Goal: Task Accomplishment & Management: Manage account settings

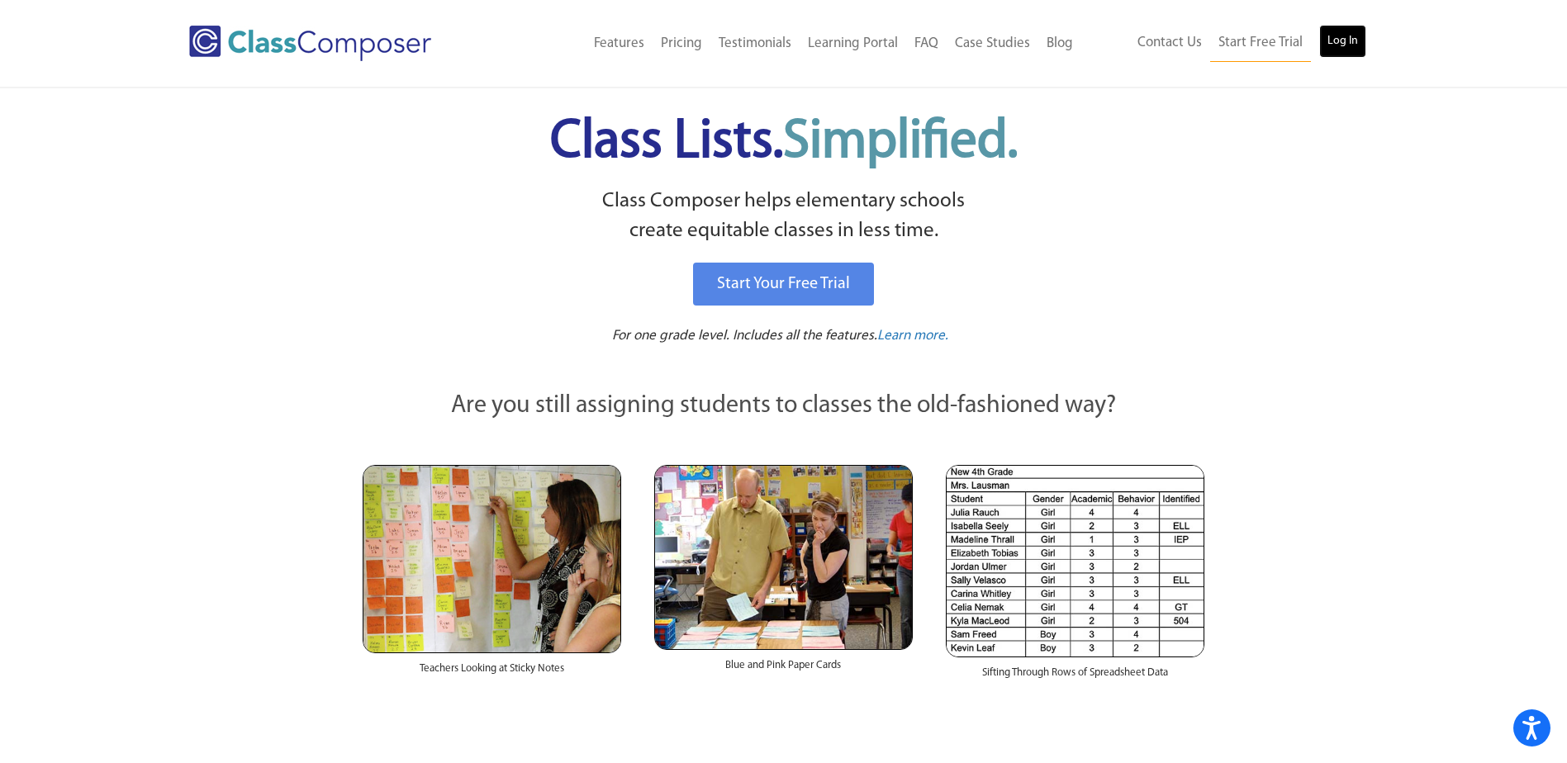
click at [1341, 41] on link "Log In" at bounding box center [1342, 41] width 47 height 33
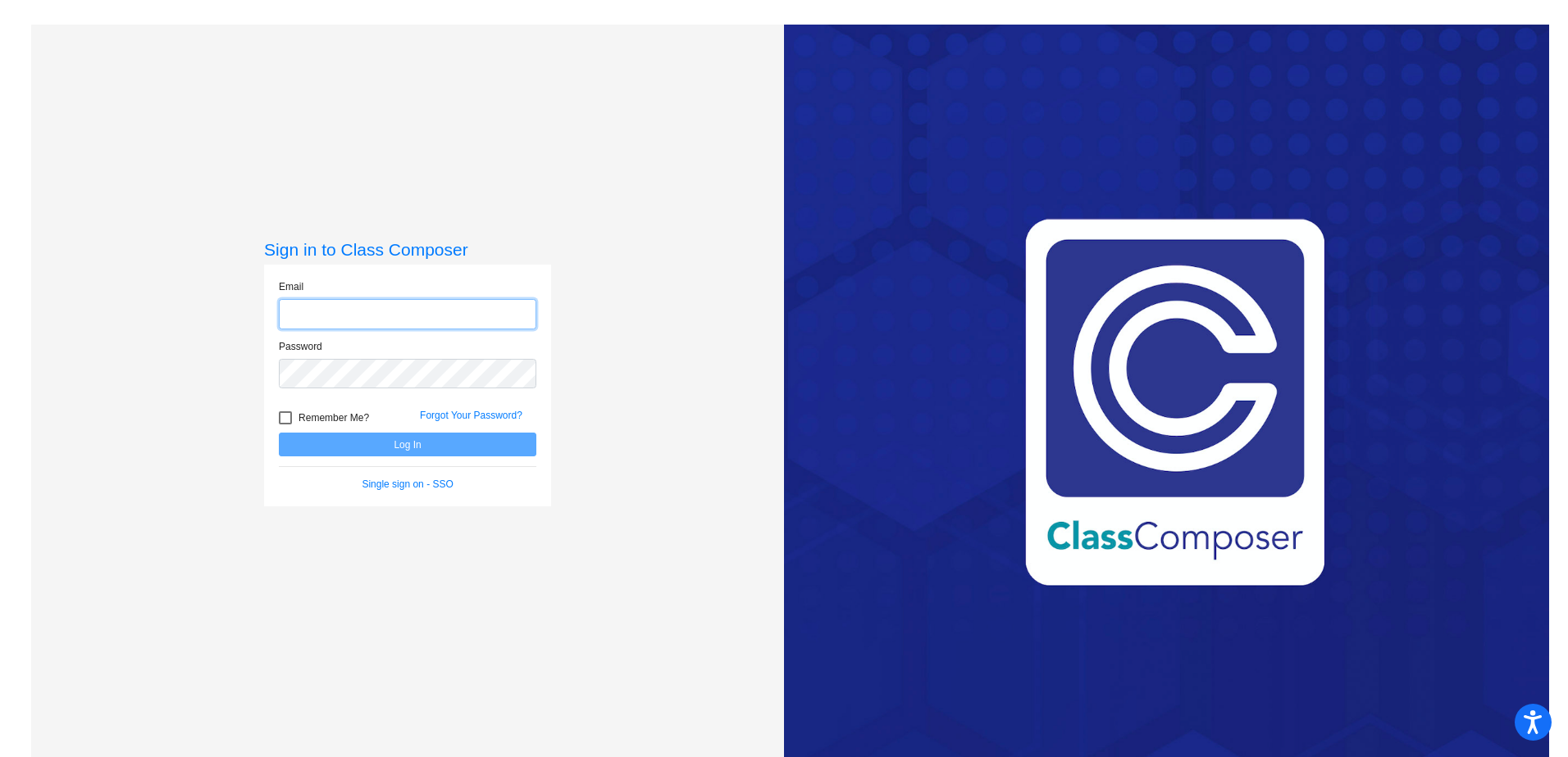
type input "[EMAIL_ADDRESS][DOMAIN_NAME]"
click at [418, 445] on button "Log In" at bounding box center [407, 444] width 257 height 24
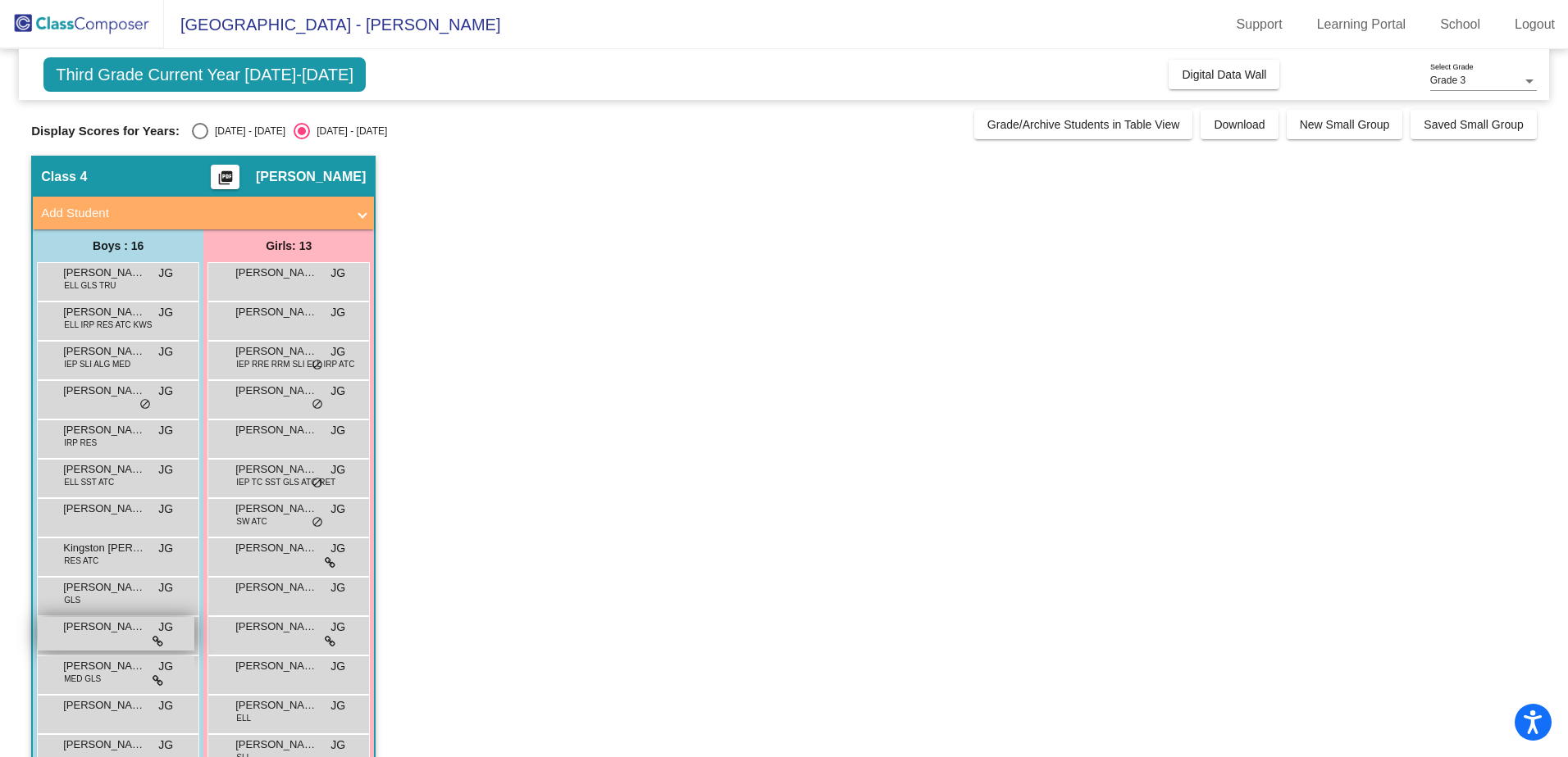
scroll to position [161, 0]
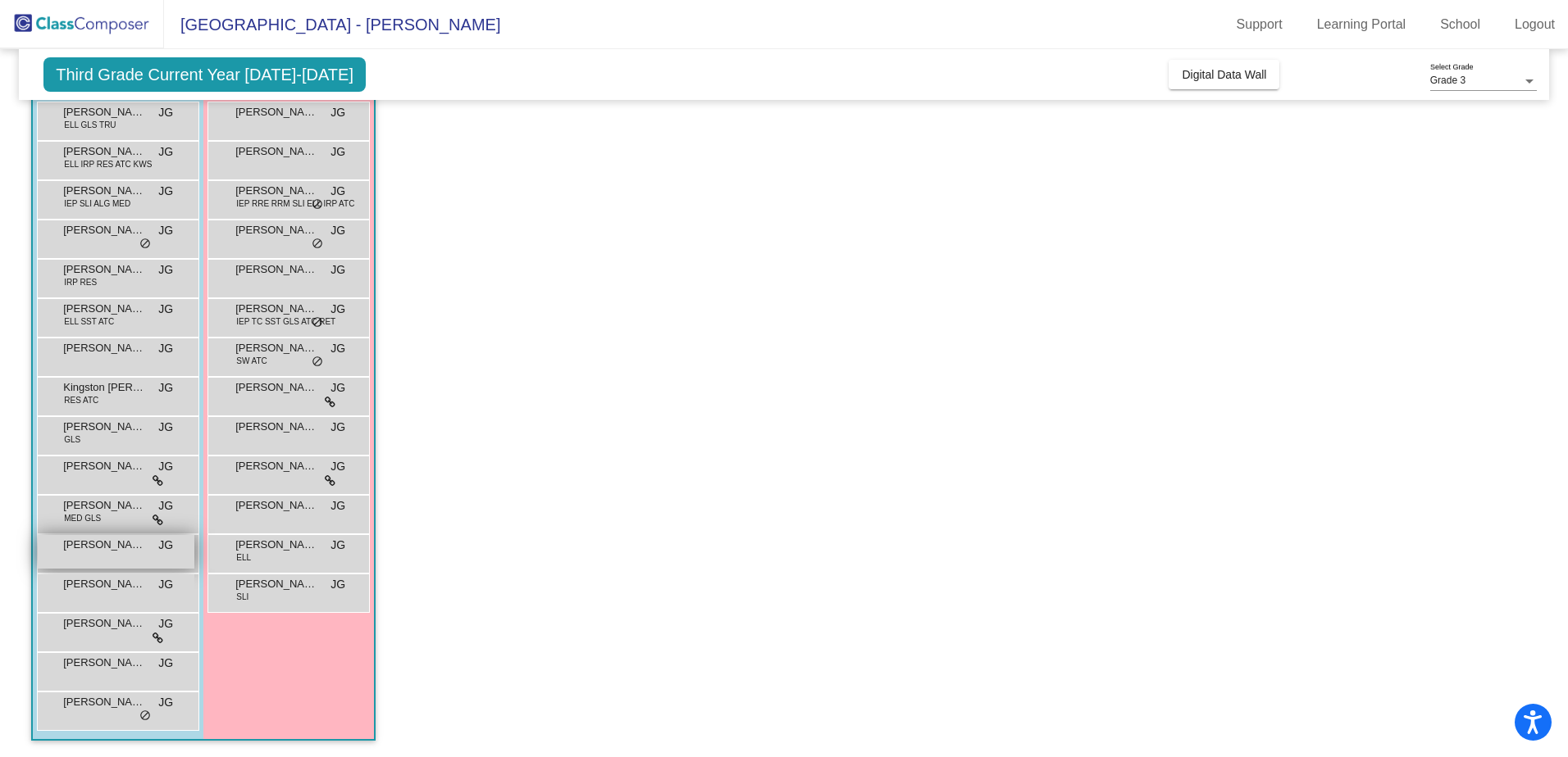
click at [126, 565] on div "[PERSON_NAME] JG lock do_not_disturb_alt" at bounding box center [116, 552] width 157 height 34
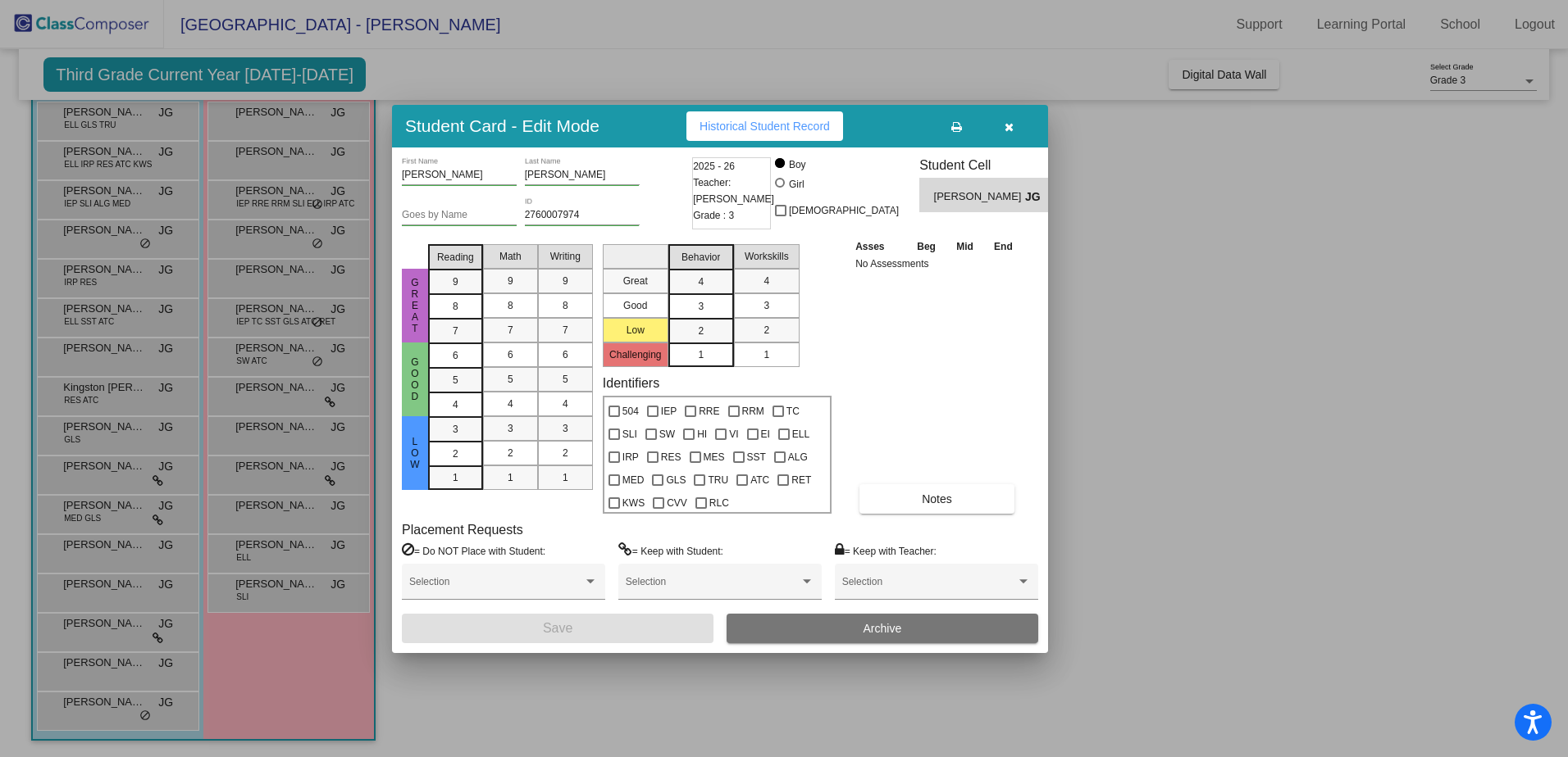
click at [293, 68] on div at bounding box center [784, 378] width 1568 height 757
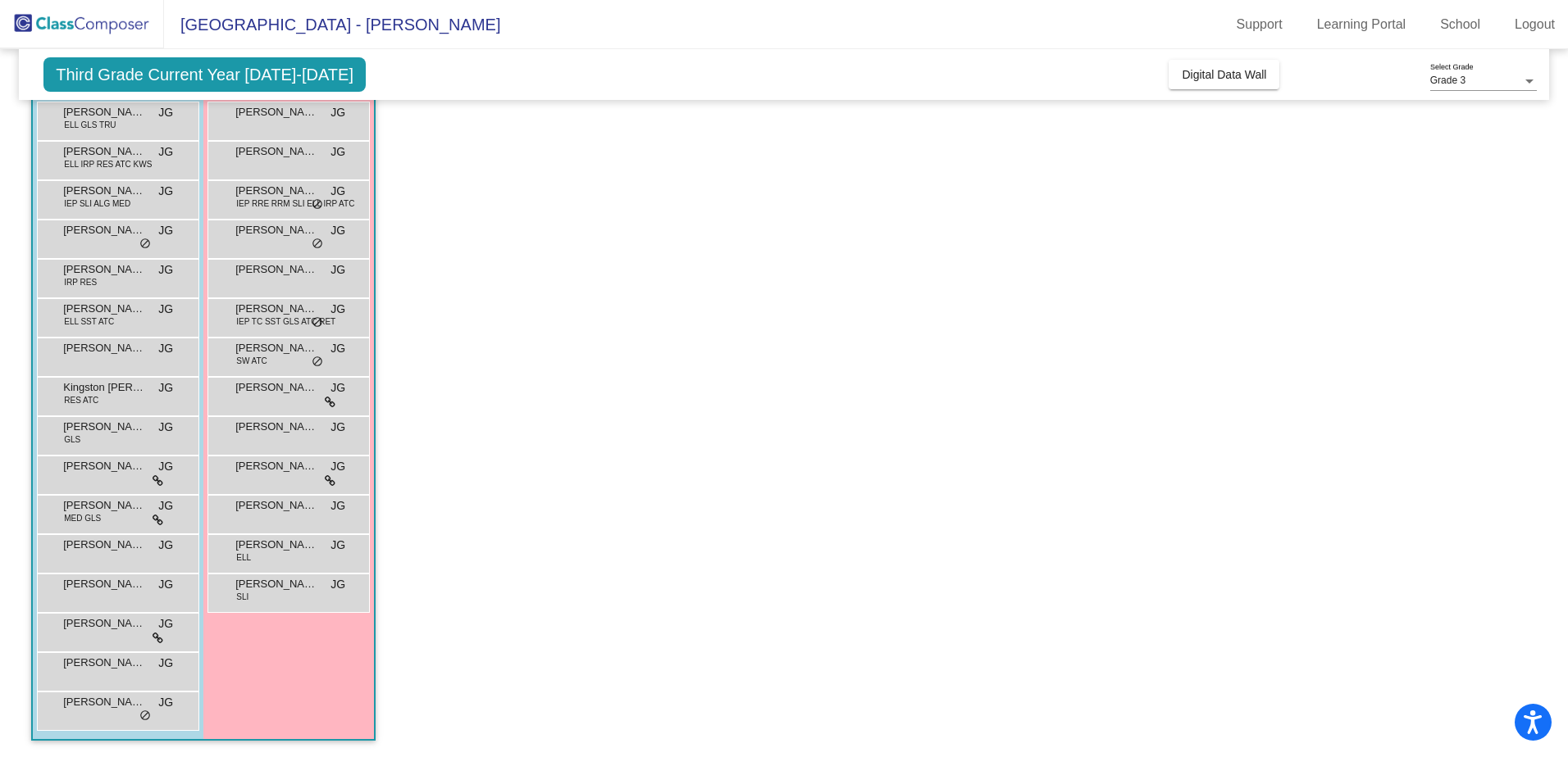
scroll to position [0, 0]
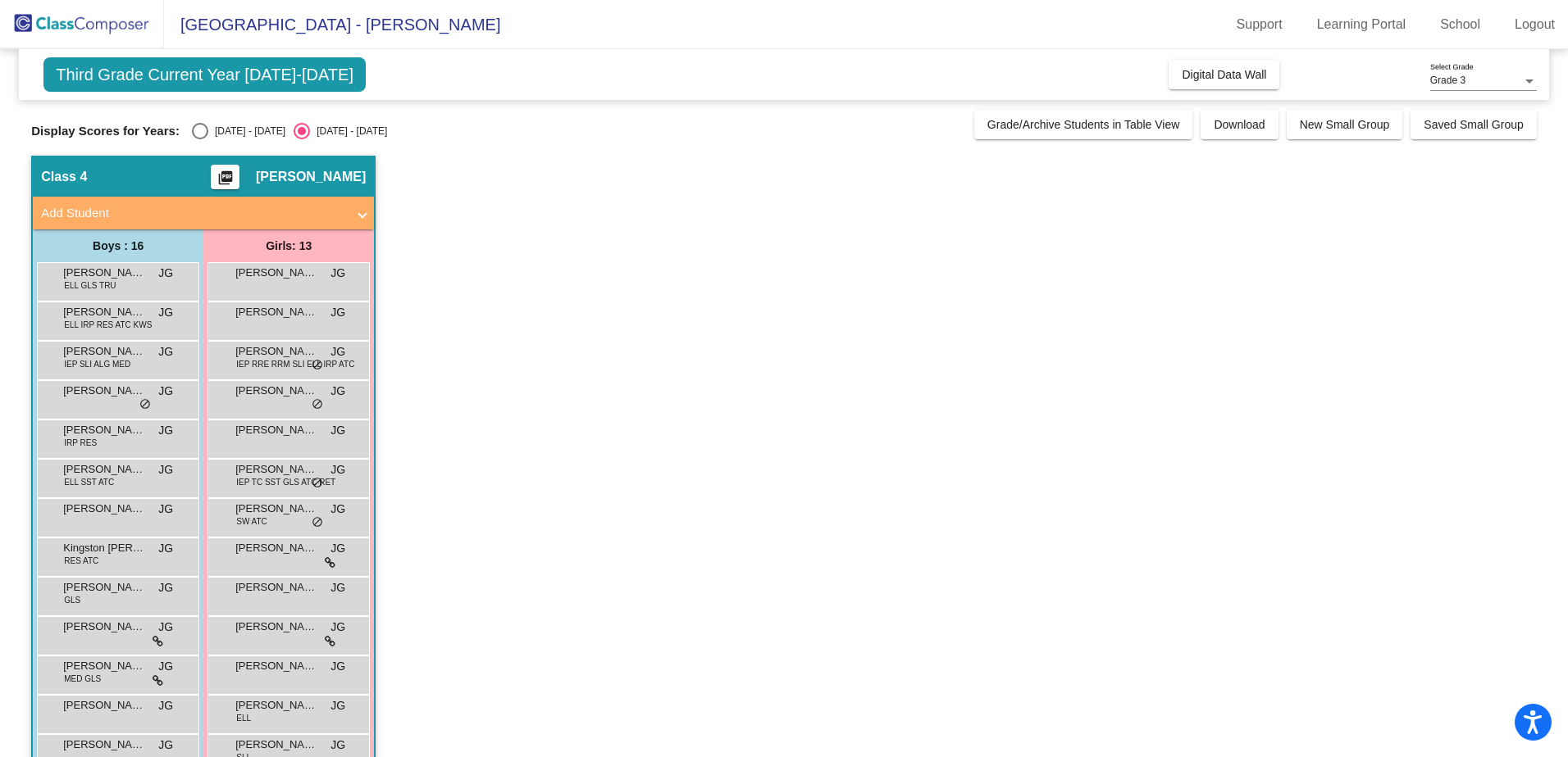
click at [197, 134] on div "Select an option" at bounding box center [199, 131] width 17 height 17
click at [199, 139] on input "[DATE] - [DATE]" at bounding box center [199, 139] width 1 height 1
radio input "true"
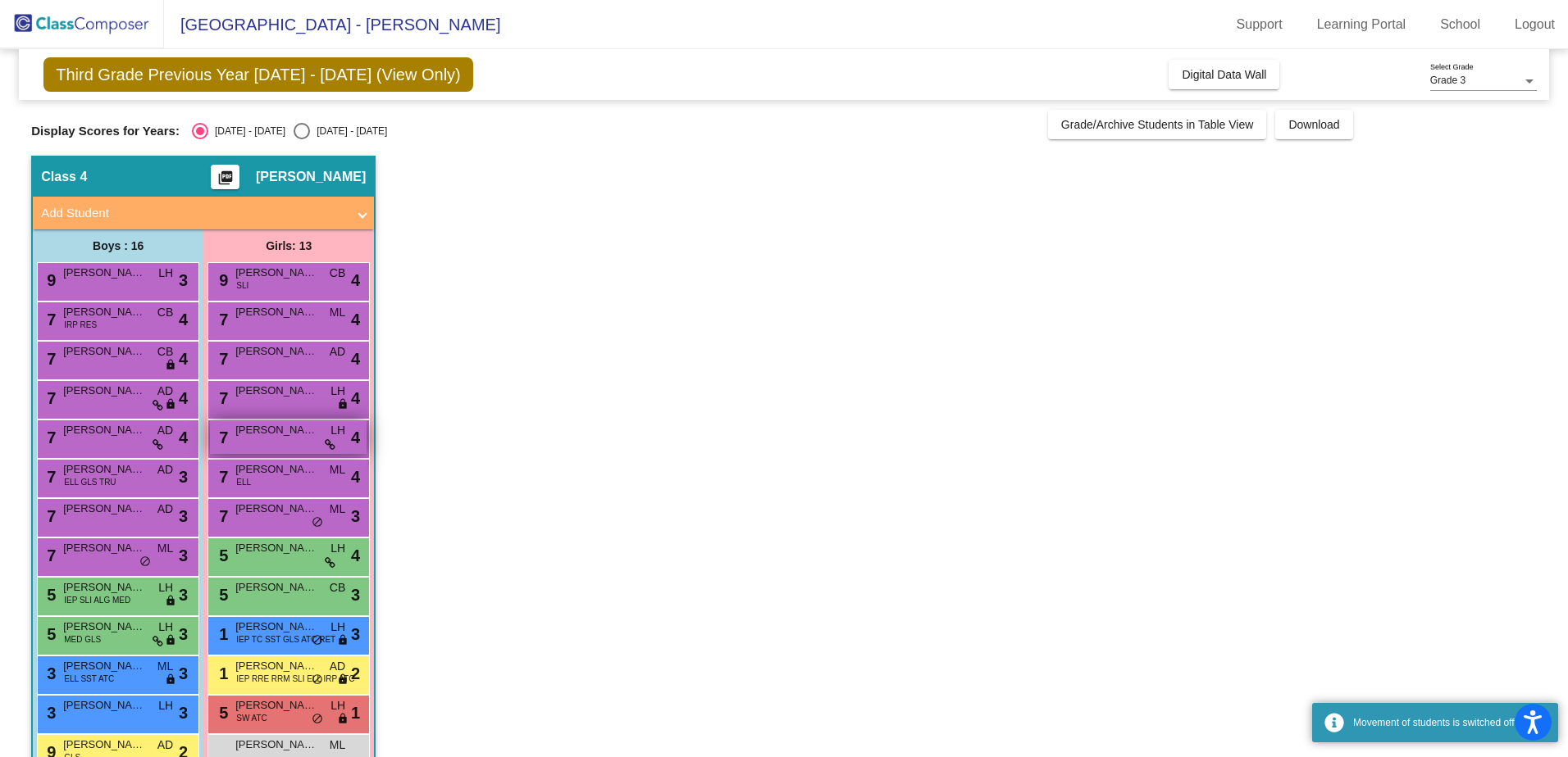
scroll to position [161, 0]
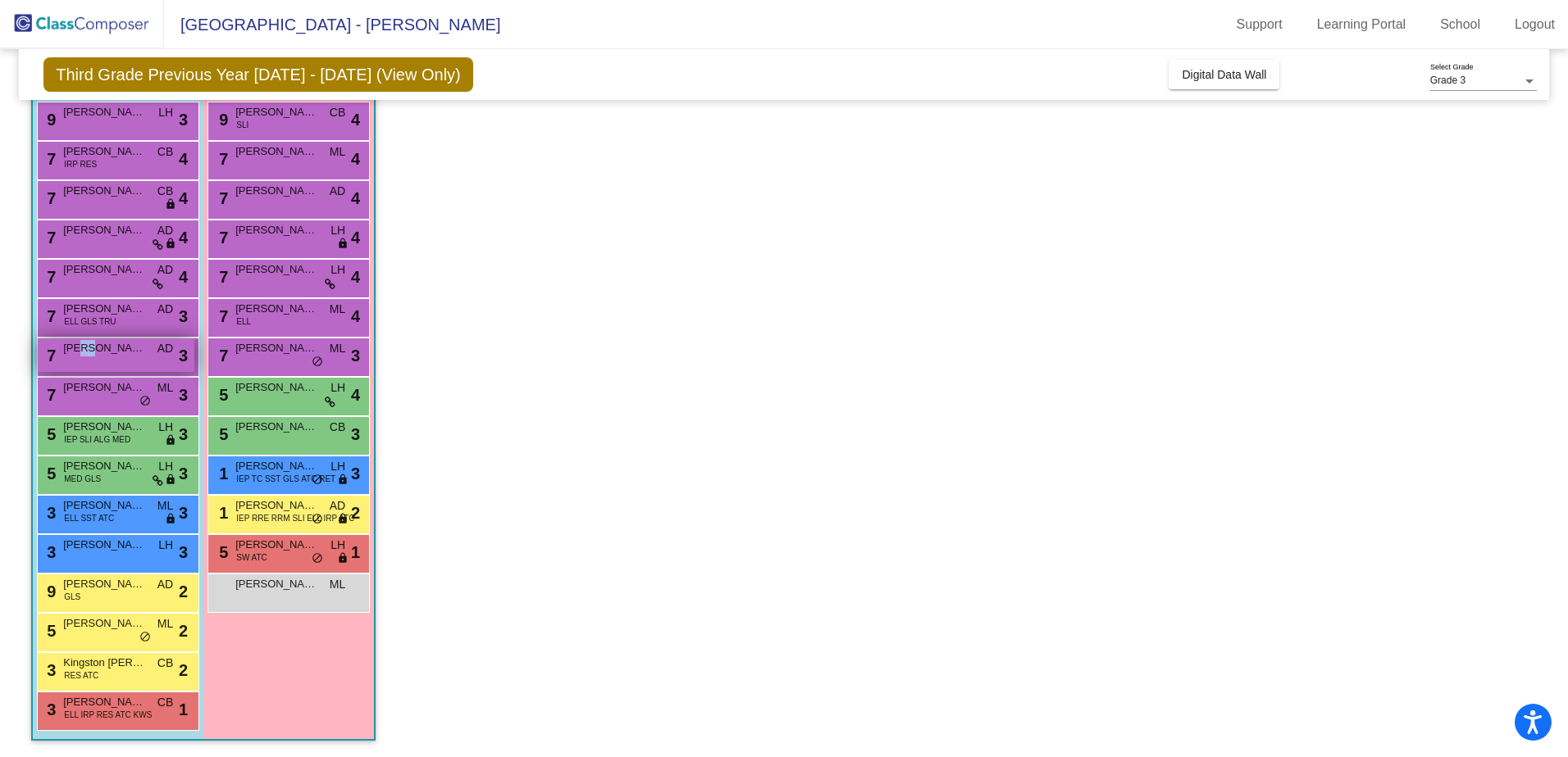
click at [87, 353] on span "[PERSON_NAME]" at bounding box center [104, 348] width 82 height 17
